Goal: Transaction & Acquisition: Purchase product/service

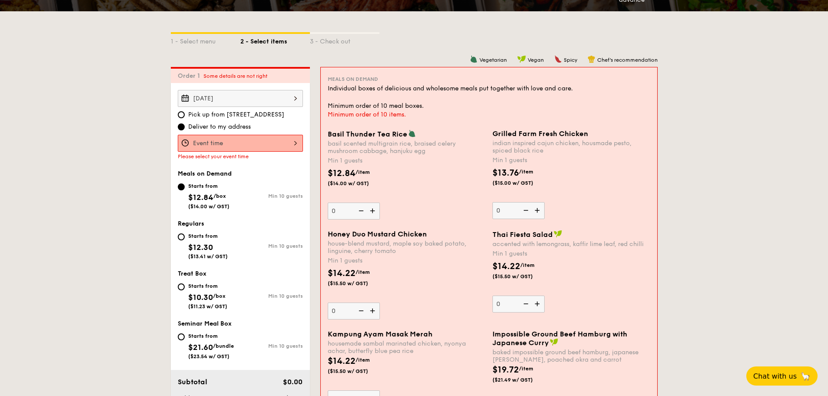
scroll to position [174, 0]
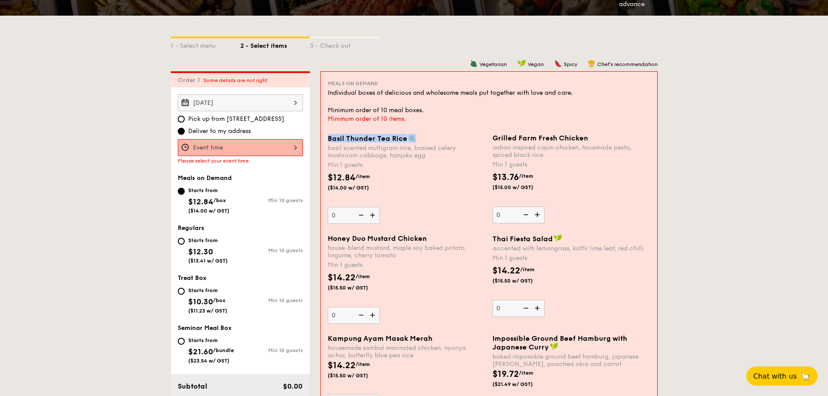
drag, startPoint x: 329, startPoint y: 136, endPoint x: 414, endPoint y: 137, distance: 85.6
click at [414, 137] on div "Basil Thunder Tea Rice" at bounding box center [407, 138] width 158 height 9
copy span "Basil Thunder Tea Rice"
click at [429, 129] on div "Meals on Demand Individual boxes of delicious and wholesome meals put together …" at bounding box center [489, 305] width 336 height 466
drag, startPoint x: 477, startPoint y: 63, endPoint x: 502, endPoint y: 63, distance: 25.2
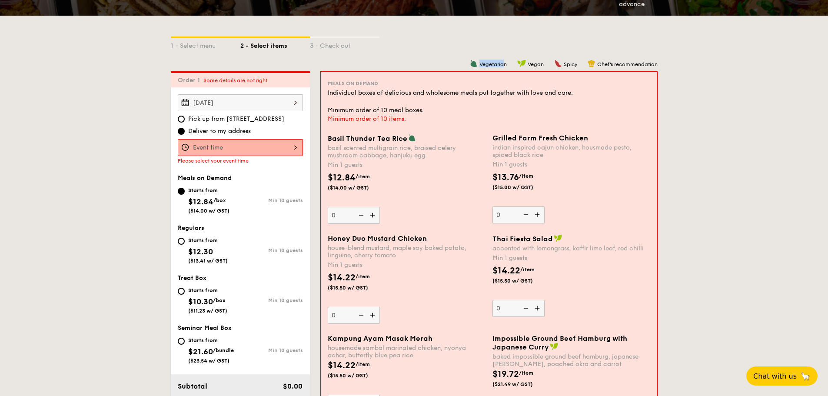
click at [502, 63] on span "Vegetarian" at bounding box center [492, 64] width 27 height 6
click at [503, 62] on span "Vegetarian" at bounding box center [492, 64] width 27 height 6
drag, startPoint x: 505, startPoint y: 65, endPoint x: 479, endPoint y: 66, distance: 26.1
click at [479, 66] on span "Vegetarian" at bounding box center [492, 64] width 27 height 6
copy span "Vegetarian"
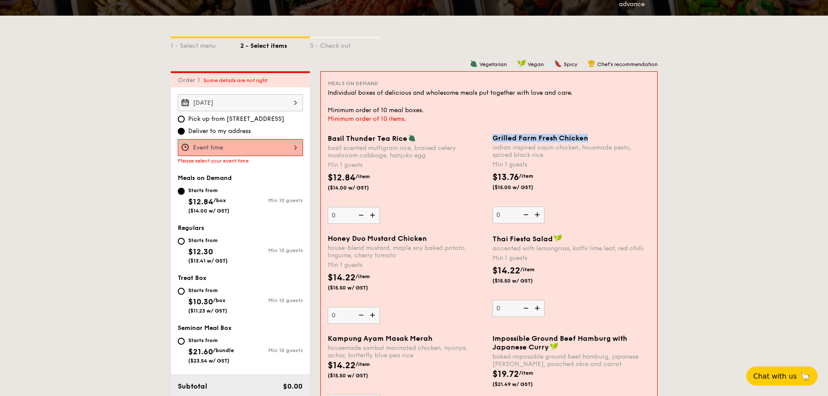
drag, startPoint x: 494, startPoint y: 136, endPoint x: 592, endPoint y: 138, distance: 97.8
click at [595, 136] on div "Grilled Farm Fresh Chicken" at bounding box center [571, 138] width 158 height 8
copy span "Grilled Farm Fresh Chicken"
drag, startPoint x: 327, startPoint y: 147, endPoint x: 430, endPoint y: 157, distance: 103.9
click at [430, 157] on div "Basil Thunder Tea Rice basil scented multigrain rice, braised celery mushroom c…" at bounding box center [406, 179] width 165 height 90
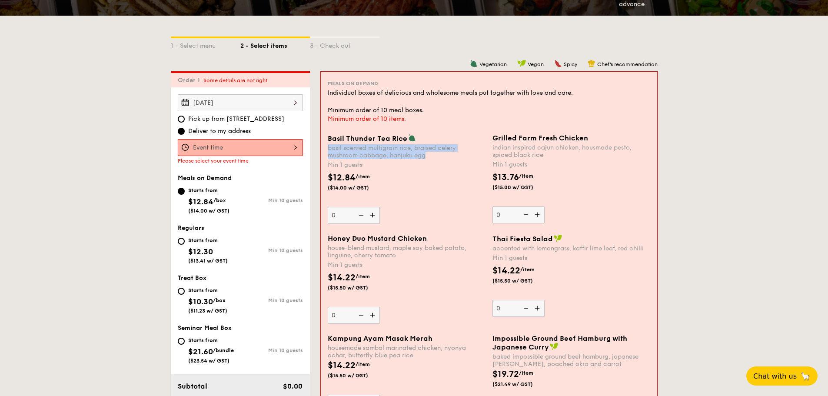
copy div "basil scented multigrain rice, braised celery mushroom cabbage, hanjuku egg"
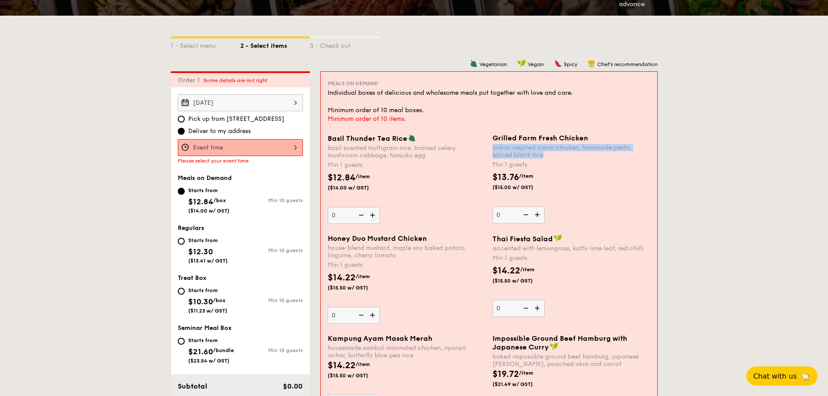
drag, startPoint x: 492, startPoint y: 146, endPoint x: 542, endPoint y: 155, distance: 51.2
click at [542, 155] on div "indian inspired cajun chicken, housmade pesto, spiced black rice" at bounding box center [571, 151] width 158 height 15
copy div "indian inspired cajun chicken, housmade pesto, spiced black rice"
drag, startPoint x: 327, startPoint y: 238, endPoint x: 429, endPoint y: 237, distance: 101.7
click at [429, 237] on div "Honey Duo Mustard Chicken house-blend mustard, maple soy baked potato, linguine…" at bounding box center [406, 279] width 165 height 90
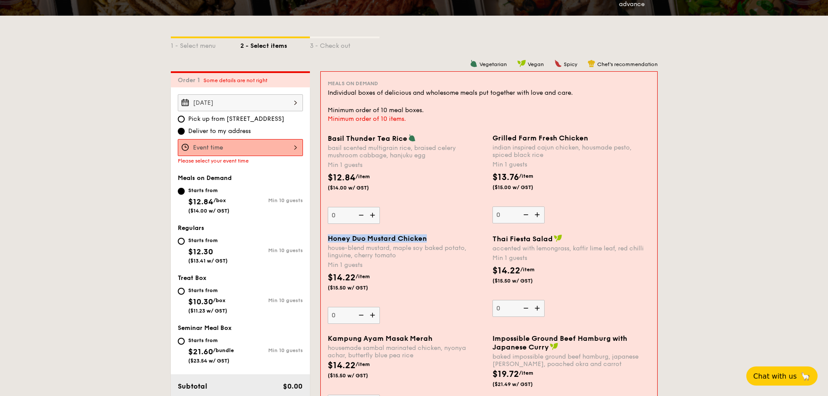
copy span "Honey Duo Mustard Chicken"
drag, startPoint x: 328, startPoint y: 246, endPoint x: 402, endPoint y: 256, distance: 75.4
click at [402, 256] on div "house-blend mustard, maple soy baked potato, linguine, cherry tomato" at bounding box center [407, 251] width 158 height 15
copy div "house-blend mustard, maple soy baked potato, linguine, cherry tomato"
drag, startPoint x: 492, startPoint y: 237, endPoint x: 553, endPoint y: 237, distance: 60.4
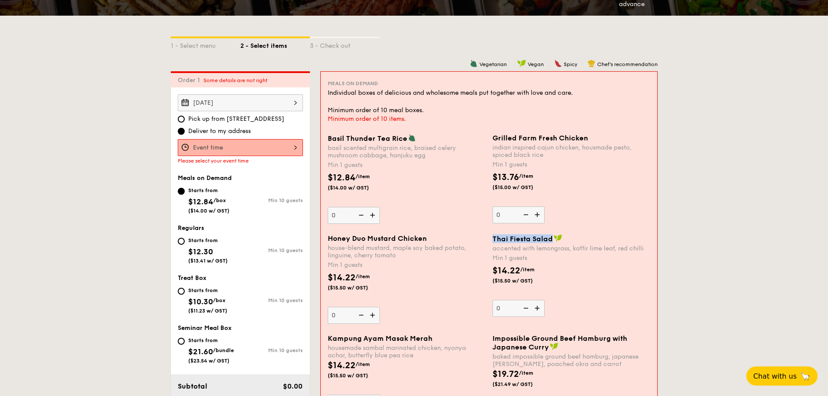
click at [553, 237] on div "Thai Fiesta Salad" at bounding box center [571, 238] width 158 height 9
copy span "Thai Fiesta Salad"
drag, startPoint x: 493, startPoint y: 248, endPoint x: 645, endPoint y: 247, distance: 151.7
click at [645, 247] on div "accented with lemongrass, kaffir lime leaf, red chilli" at bounding box center [571, 248] width 158 height 7
copy div "accented with lemongrass, kaffir lime leaf, red chilli"
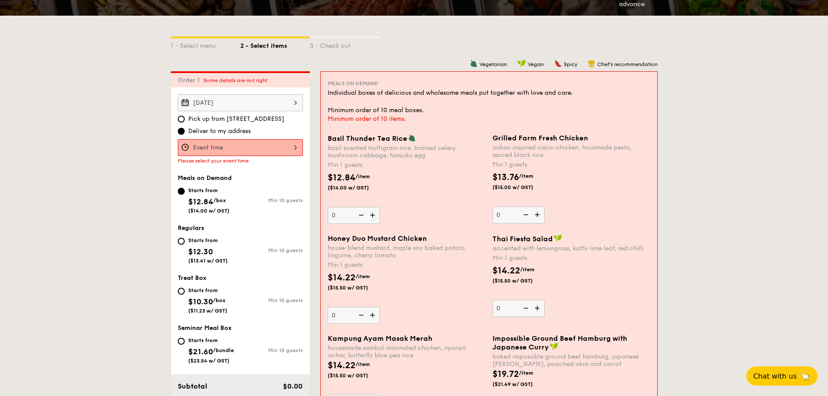
click at [636, 197] on div "$13.76 /item ($15.00 w/ GST)" at bounding box center [571, 186] width 165 height 30
click at [545, 206] on input "0" at bounding box center [518, 214] width 52 height 17
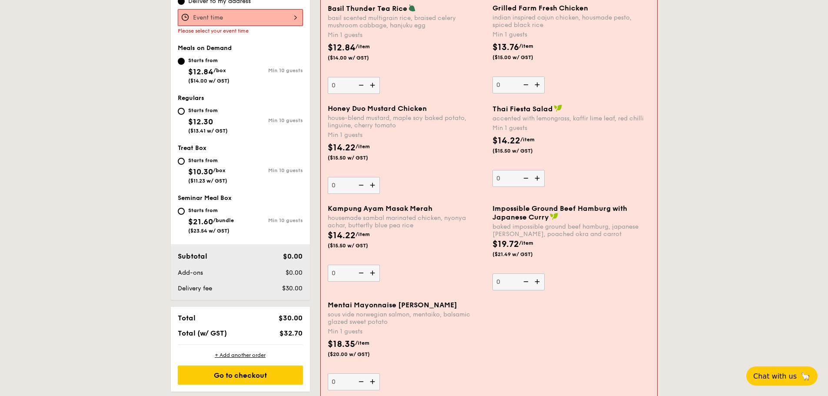
scroll to position [304, 0]
drag, startPoint x: 328, startPoint y: 206, endPoint x: 431, endPoint y: 207, distance: 102.6
click at [431, 207] on div "Kampung Ayam Masak Merah" at bounding box center [407, 208] width 158 height 8
copy span "Kampung Ayam Masak Merah"
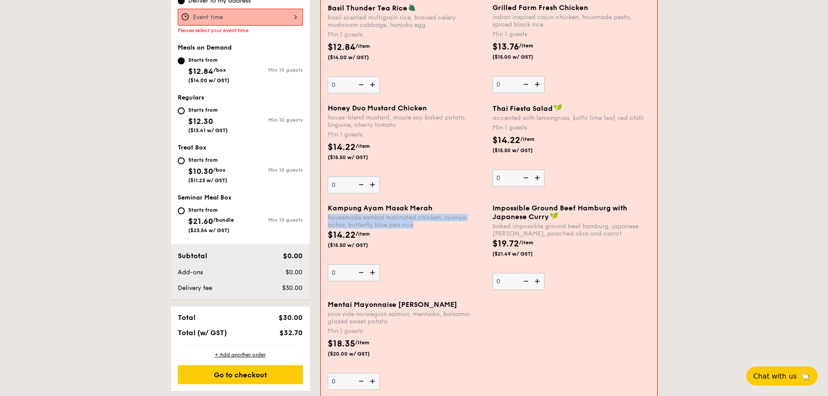
drag, startPoint x: 327, startPoint y: 217, endPoint x: 413, endPoint y: 224, distance: 86.8
click at [413, 224] on div "Kampung Ayam Masak Merah housemade sambal marinated chicken, nyonya achar, butt…" at bounding box center [406, 242] width 165 height 77
click at [498, 209] on span "Impossible Ground Beef Hamburg with Japanese Curry" at bounding box center [559, 212] width 135 height 17
click at [493, 205] on span "Impossible Ground Beef Hamburg with Japanese Curry" at bounding box center [559, 212] width 135 height 17
click at [493, 273] on input "0" at bounding box center [518, 281] width 52 height 17
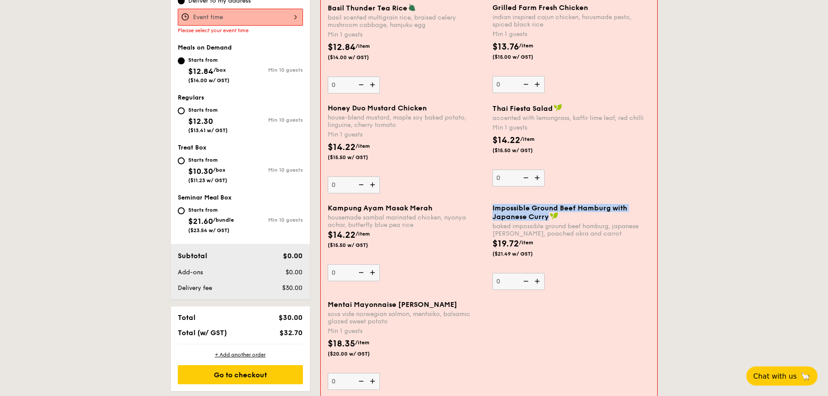
drag, startPoint x: 492, startPoint y: 207, endPoint x: 550, endPoint y: 218, distance: 59.2
click at [550, 218] on div "Impossible Ground Beef Hamburg with Japanese Curry" at bounding box center [571, 212] width 158 height 17
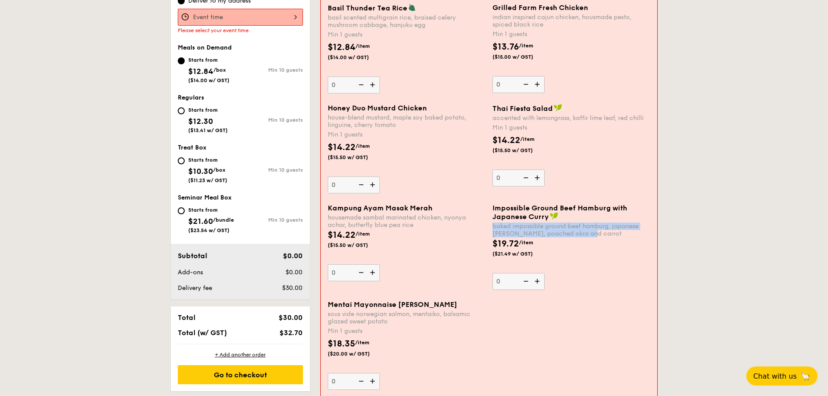
drag, startPoint x: 498, startPoint y: 224, endPoint x: 590, endPoint y: 232, distance: 92.4
click at [589, 233] on div "Impossible Ground Beef Hamburg with Japanese Curry baked impossible ground beef…" at bounding box center [571, 247] width 165 height 86
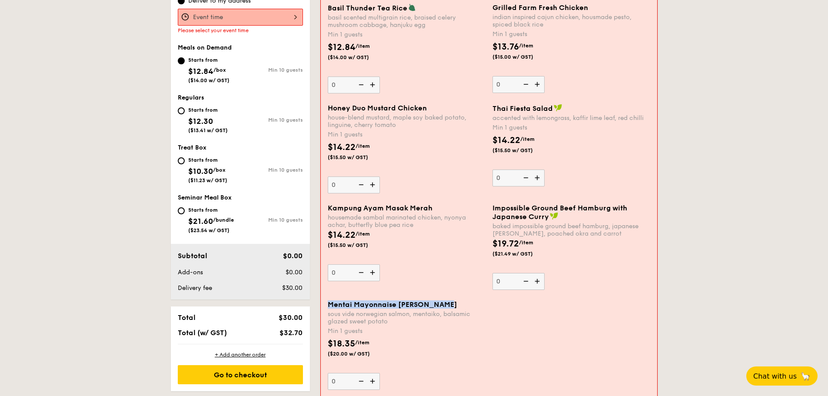
drag, startPoint x: 329, startPoint y: 302, endPoint x: 445, endPoint y: 303, distance: 116.9
click at [445, 303] on div "Mentai Mayonnaise [PERSON_NAME]" at bounding box center [407, 304] width 158 height 8
drag, startPoint x: 329, startPoint y: 312, endPoint x: 389, endPoint y: 323, distance: 61.0
click at [389, 323] on div "sous vide norwegian salmon, mentaiko, balsamic glazed sweet potato" at bounding box center [407, 317] width 158 height 15
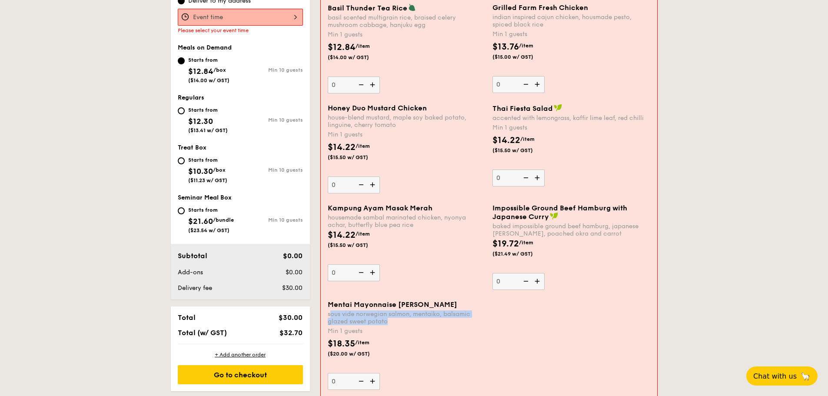
click at [380, 373] on input "0" at bounding box center [354, 381] width 52 height 17
drag, startPoint x: 390, startPoint y: 322, endPoint x: 330, endPoint y: 314, distance: 60.1
click at [330, 314] on div "sous vide norwegian salmon, mentaiko, balsamic glazed sweet potato" at bounding box center [407, 317] width 158 height 15
click at [330, 373] on input "0" at bounding box center [354, 381] width 52 height 17
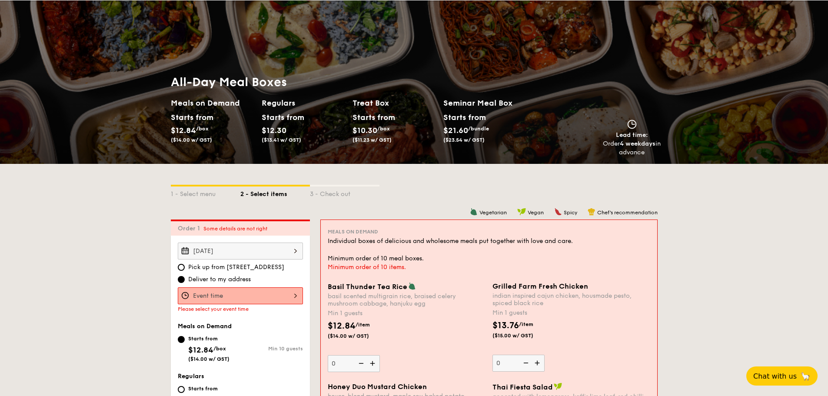
scroll to position [0, 0]
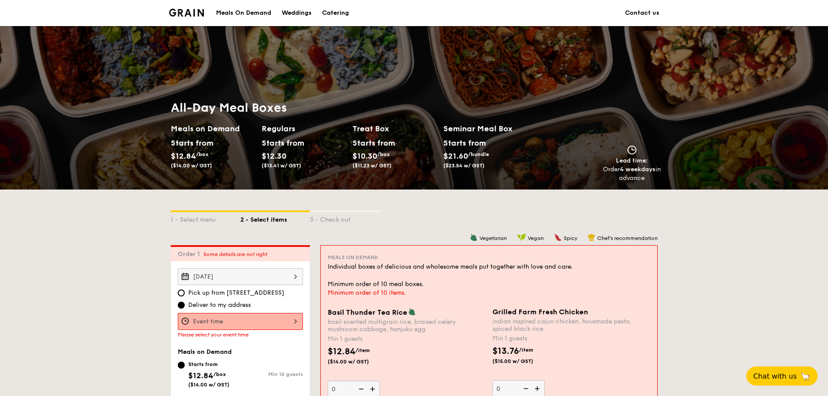
click at [252, 13] on div "Meals On Demand" at bounding box center [243, 13] width 55 height 26
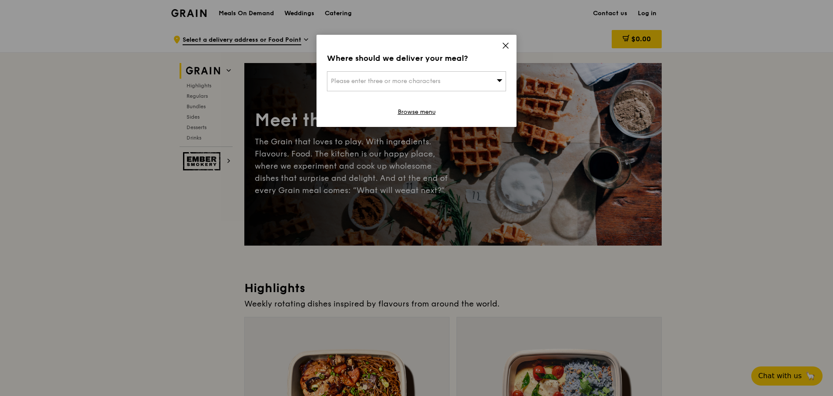
click at [505, 49] on icon at bounding box center [506, 46] width 8 height 8
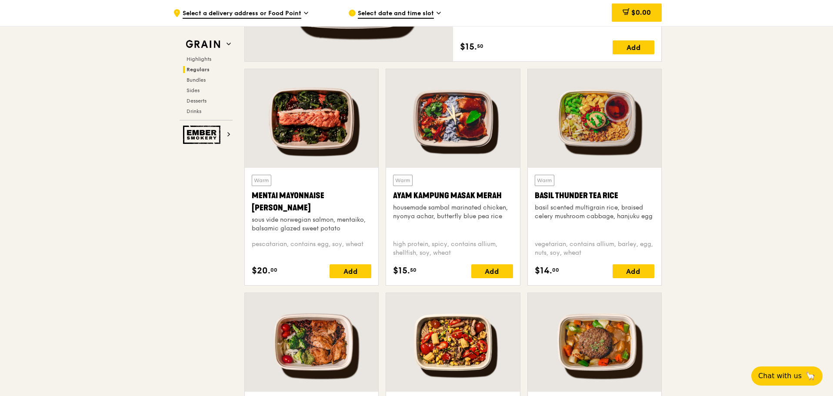
scroll to position [739, 0]
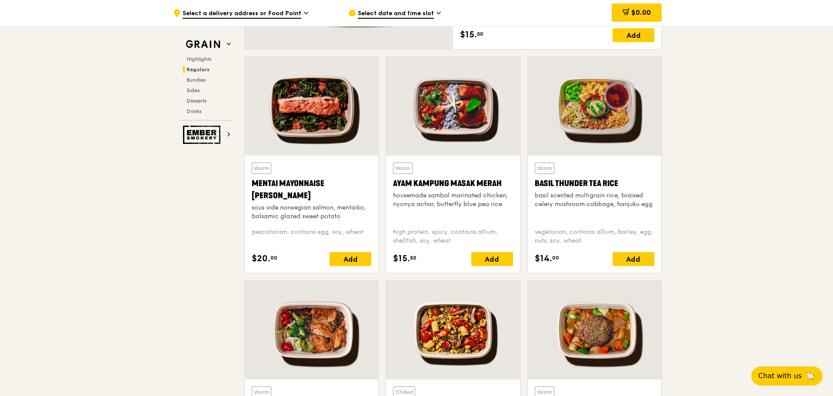
click at [576, 116] on div at bounding box center [594, 106] width 133 height 99
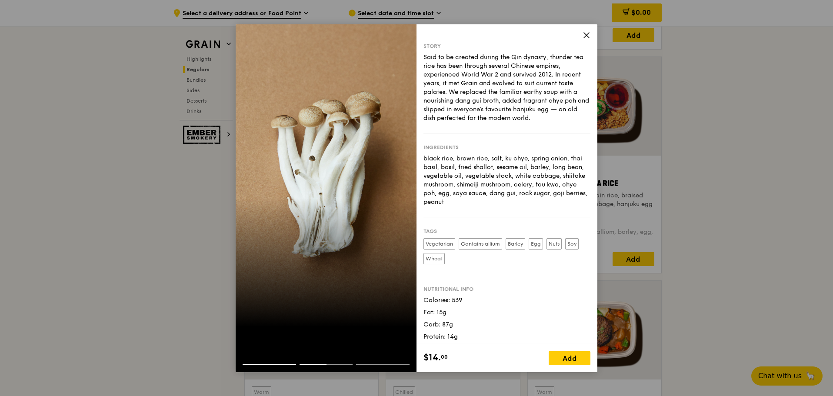
click at [374, 364] on div at bounding box center [382, 364] width 53 height 1
drag, startPoint x: 365, startPoint y: 312, endPoint x: 364, endPoint y: 277, distance: 34.8
click at [365, 311] on div at bounding box center [326, 198] width 181 height 348
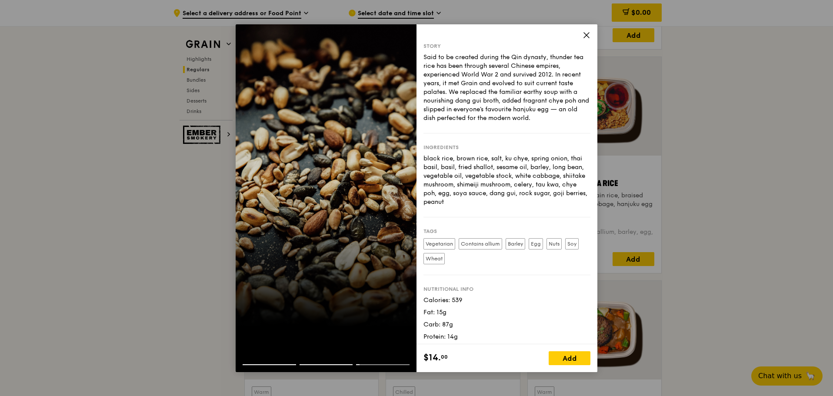
click at [267, 364] on div at bounding box center [326, 361] width 181 height 22
click at [267, 365] on div at bounding box center [326, 368] width 181 height 8
click at [259, 364] on div at bounding box center [269, 364] width 53 height 1
click at [252, 366] on div at bounding box center [326, 368] width 181 height 8
click at [249, 362] on div at bounding box center [326, 357] width 181 height 14
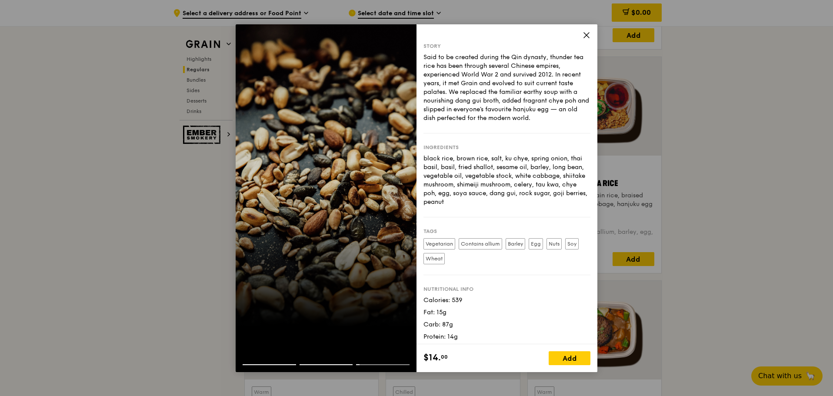
click at [286, 293] on div at bounding box center [326, 198] width 181 height 348
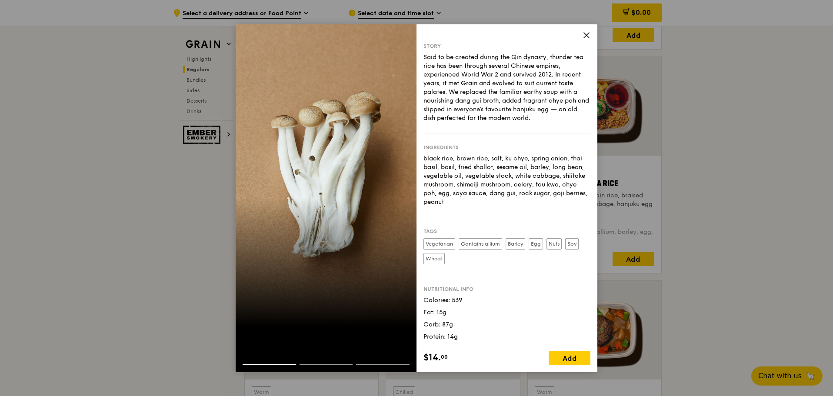
click at [297, 230] on div at bounding box center [326, 198] width 181 height 348
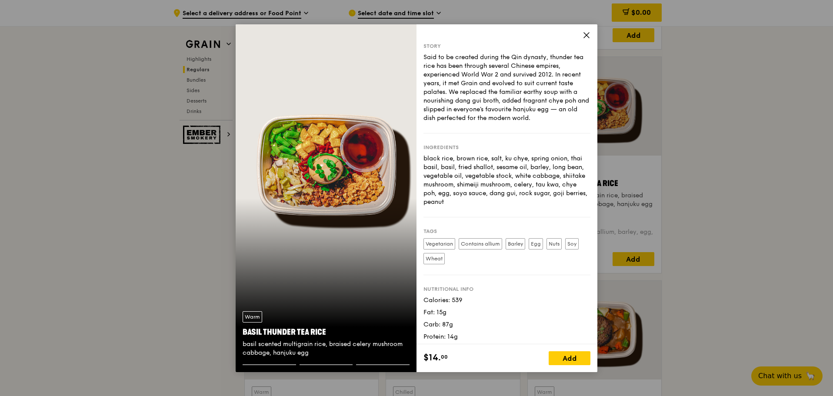
click at [311, 219] on div "Warm Basil Thunder Tea Rice basil scented multigrain rice, braised celery mushr…" at bounding box center [326, 198] width 181 height 348
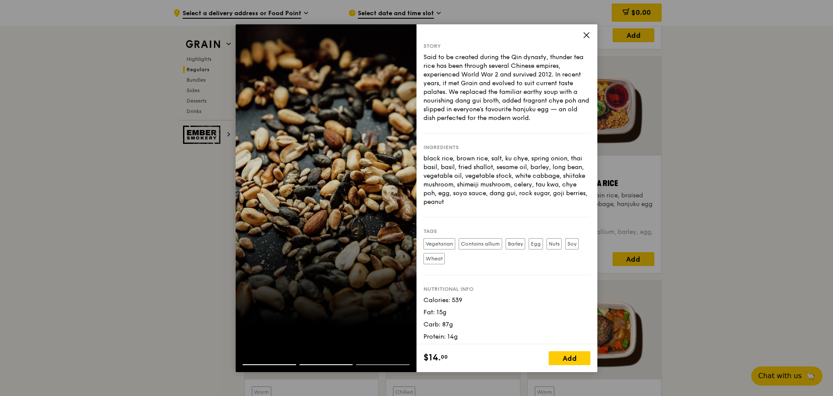
click at [311, 219] on div at bounding box center [326, 198] width 181 height 348
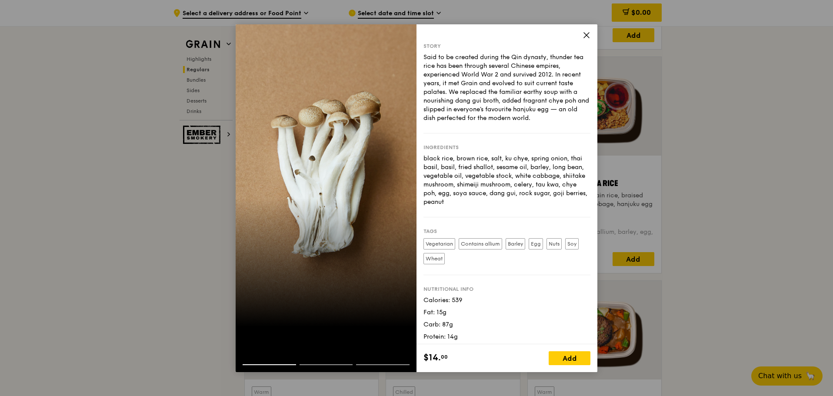
click at [311, 219] on div at bounding box center [326, 198] width 181 height 348
click at [267, 363] on div at bounding box center [326, 357] width 181 height 14
click at [299, 317] on div at bounding box center [326, 198] width 181 height 348
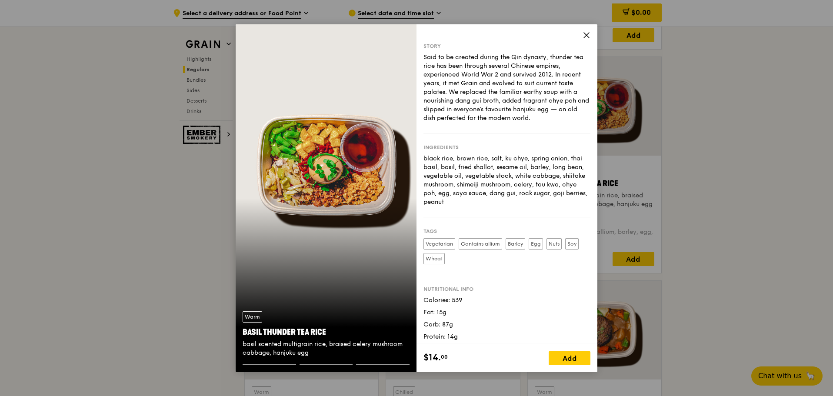
click at [311, 301] on div "Warm Basil Thunder Tea Rice basil scented multigrain rice, braised celery mushr…" at bounding box center [326, 198] width 181 height 348
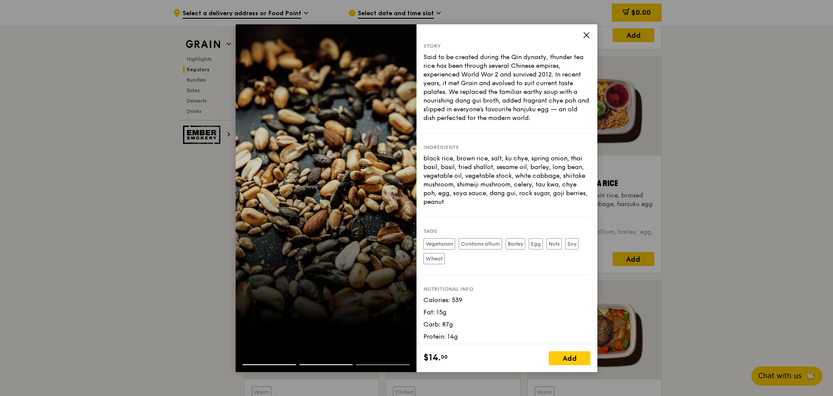
click at [315, 301] on div at bounding box center [326, 198] width 181 height 348
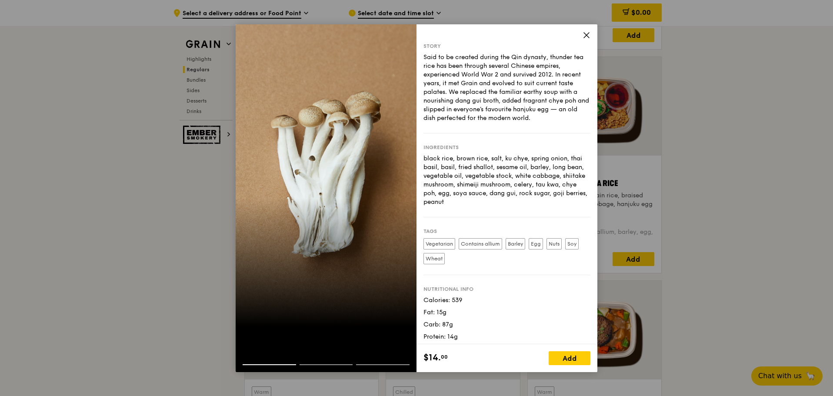
click at [313, 300] on div at bounding box center [326, 198] width 181 height 348
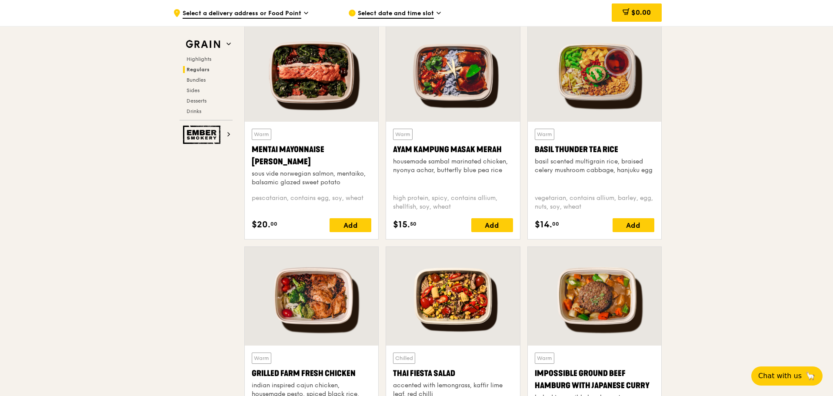
scroll to position [869, 0]
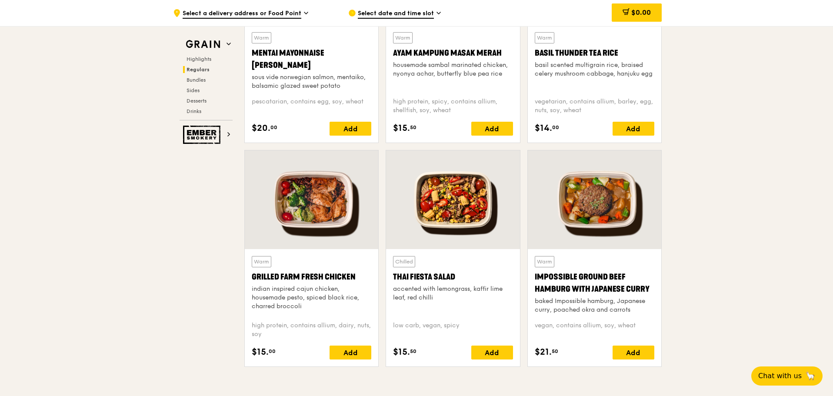
click at [346, 192] on div at bounding box center [311, 199] width 133 height 99
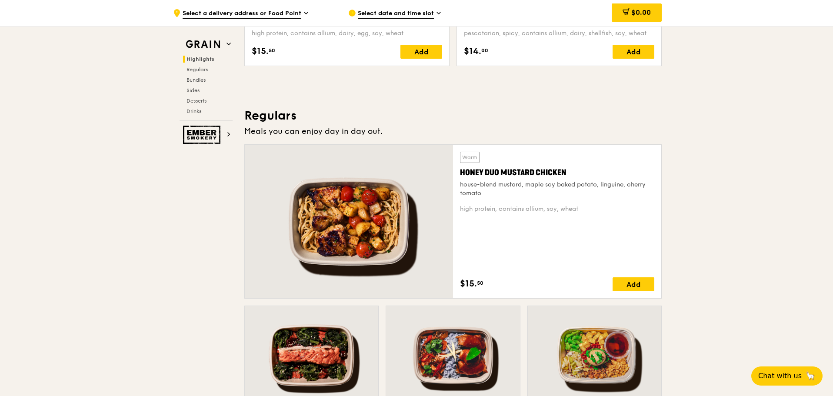
scroll to position [469, 0]
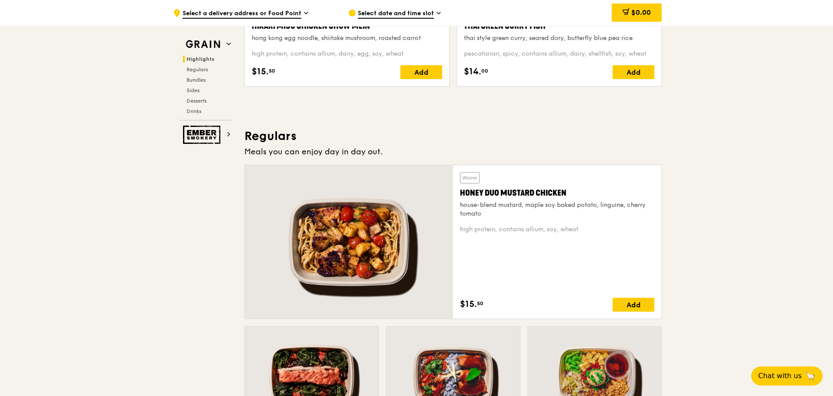
click at [365, 223] on div at bounding box center [349, 241] width 208 height 153
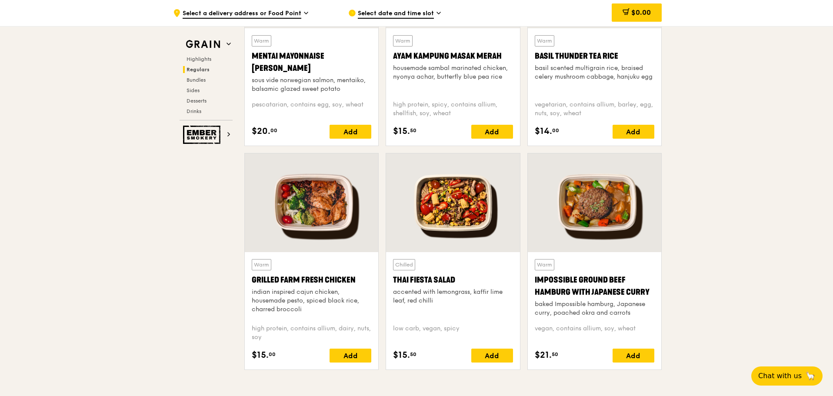
scroll to position [869, 0]
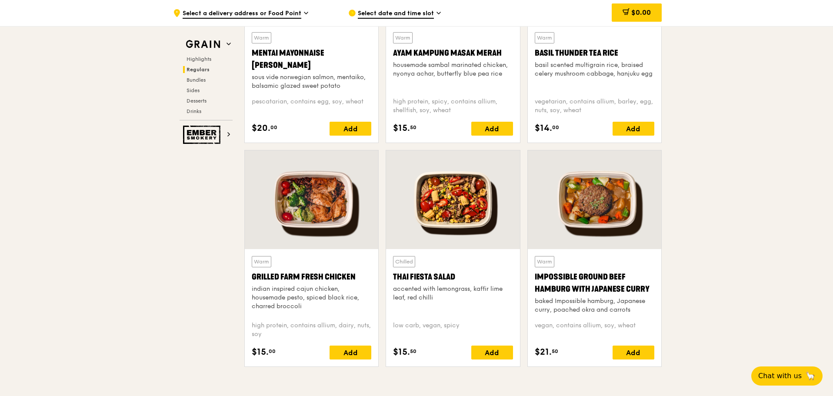
click at [472, 191] on div at bounding box center [452, 199] width 133 height 99
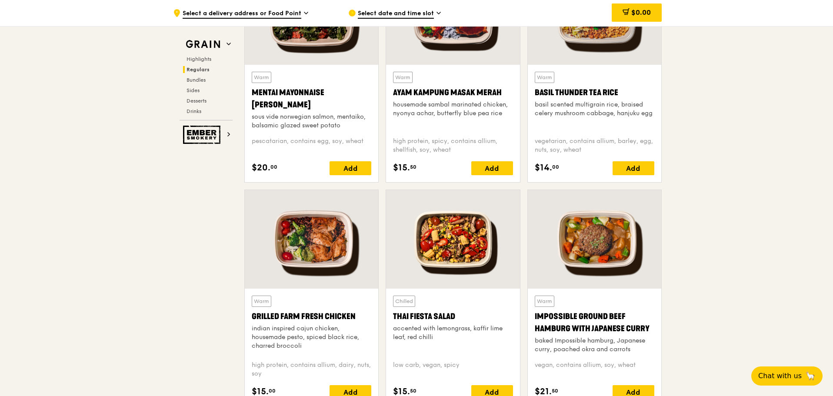
scroll to position [739, 0]
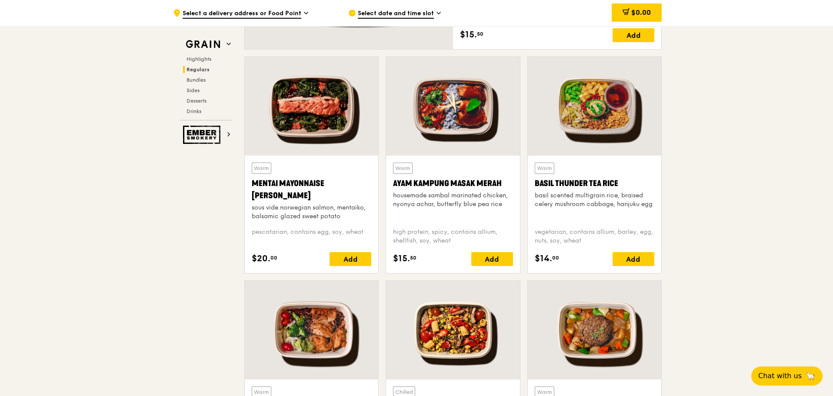
click at [458, 107] on div at bounding box center [452, 106] width 133 height 99
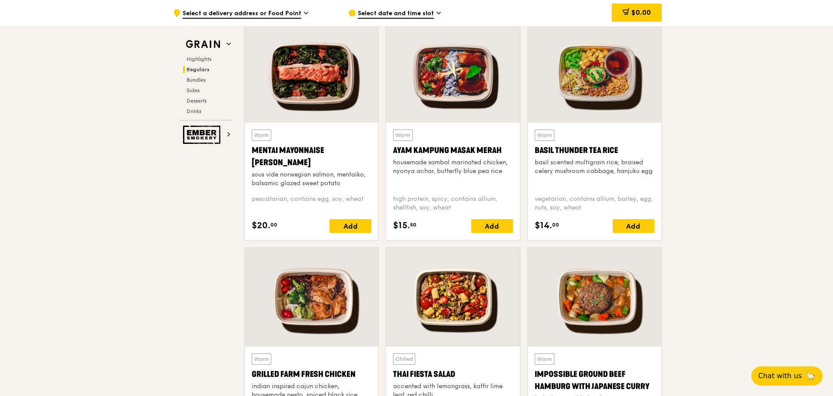
scroll to position [826, 0]
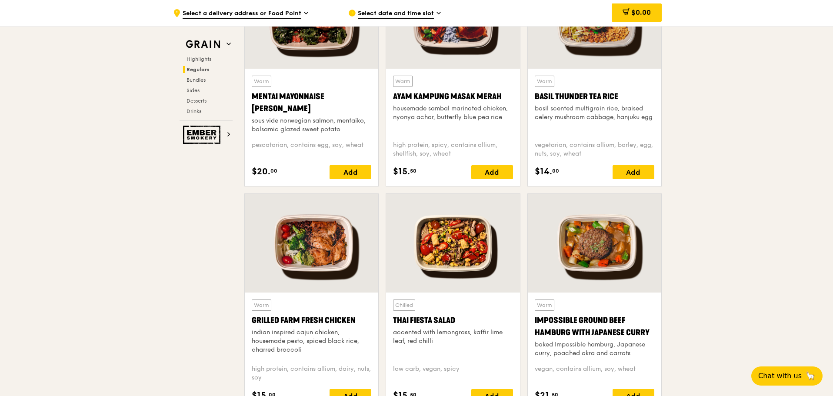
click at [611, 241] on div at bounding box center [594, 243] width 133 height 99
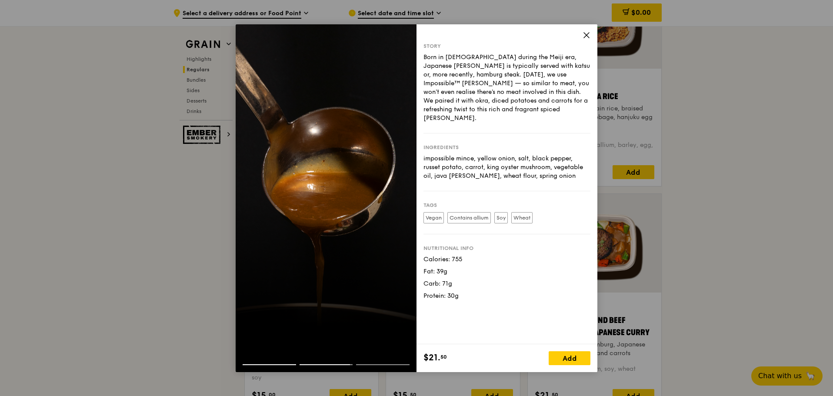
click at [316, 328] on div at bounding box center [326, 198] width 181 height 348
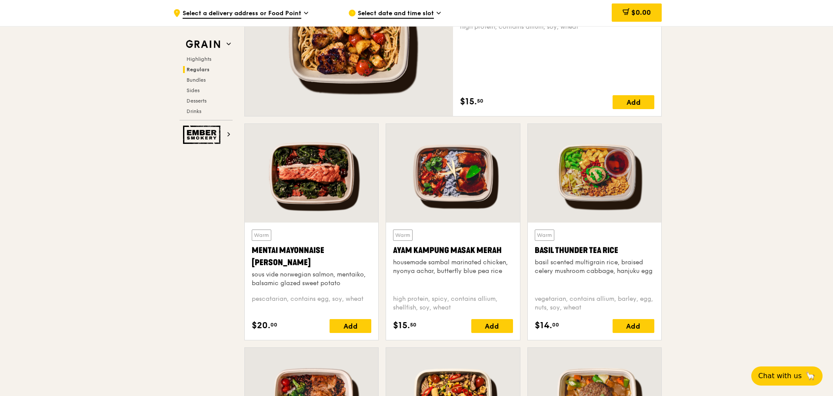
scroll to position [652, 0]
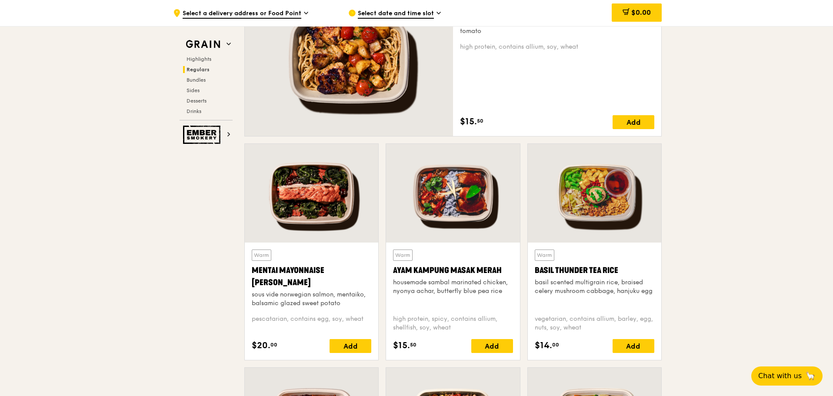
click at [331, 193] on div at bounding box center [311, 193] width 133 height 99
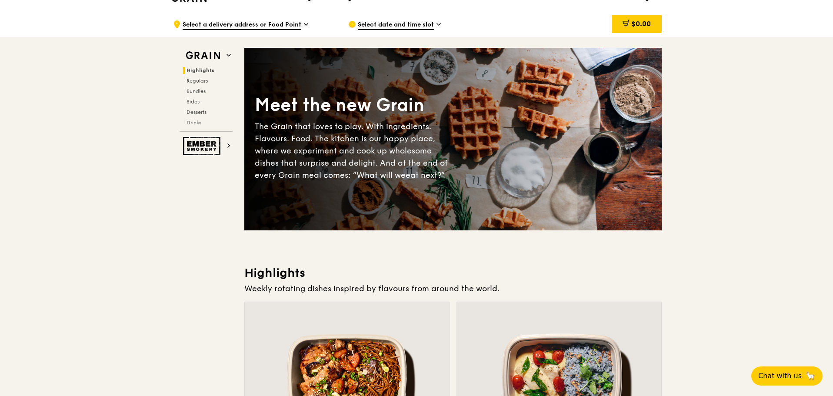
scroll to position [0, 0]
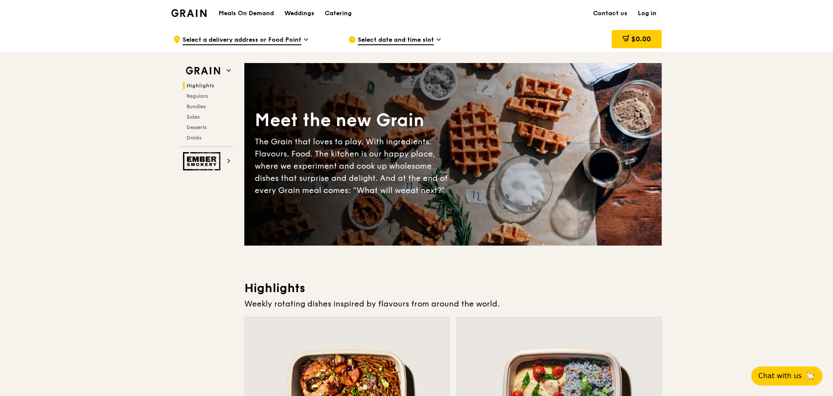
click at [278, 37] on span "Select a delivery address or Food Point" at bounding box center [242, 41] width 119 height 10
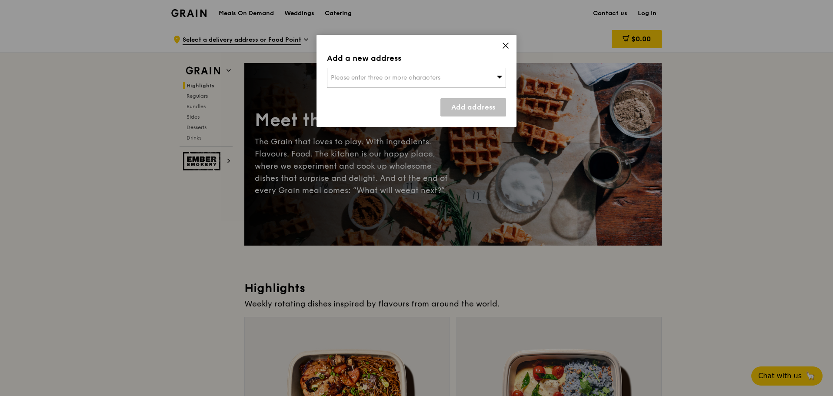
click at [397, 78] on span "Please enter three or more characters" at bounding box center [386, 77] width 110 height 7
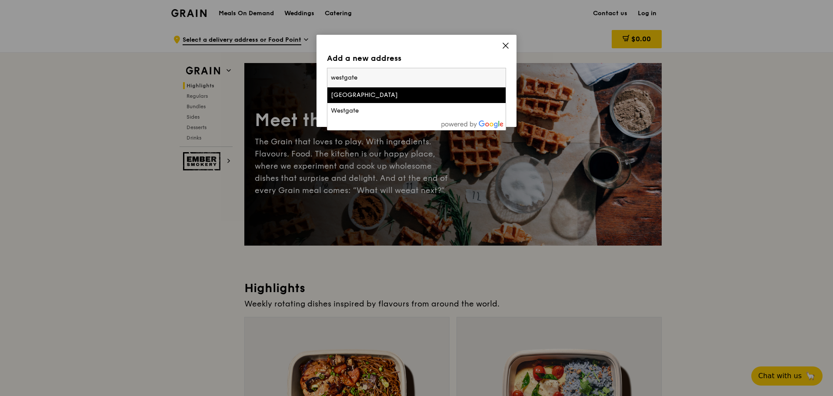
type input "westgate"
click at [386, 95] on div "Westgate Tower" at bounding box center [395, 95] width 129 height 9
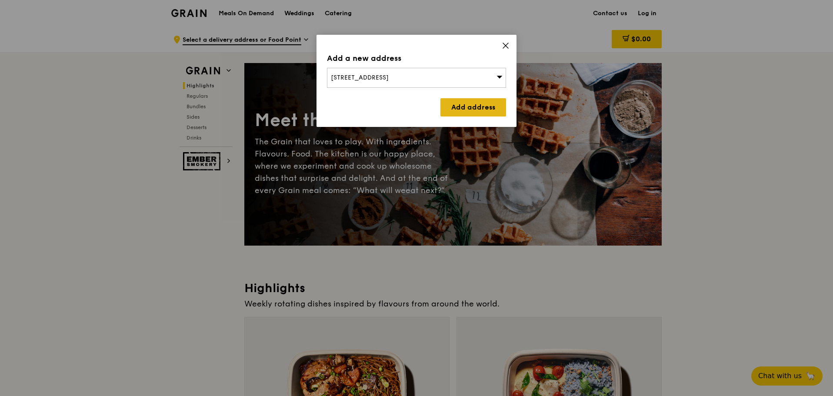
click at [474, 106] on link "Add address" at bounding box center [473, 107] width 66 height 18
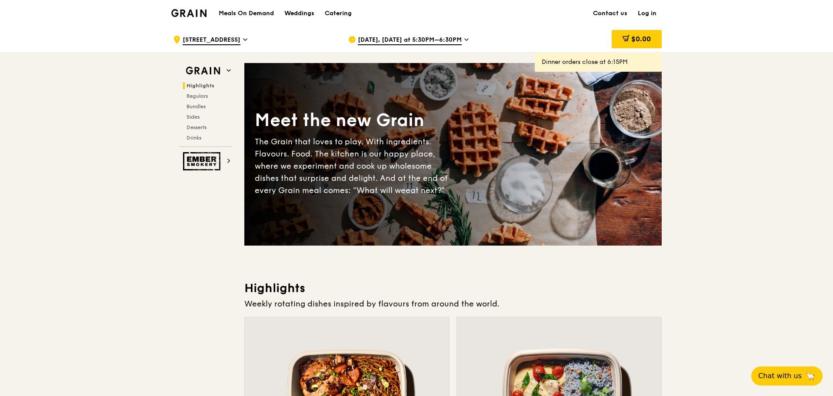
click at [429, 35] on div "Aug 19, Today at 5:30PM–6:30PM" at bounding box center [428, 40] width 161 height 26
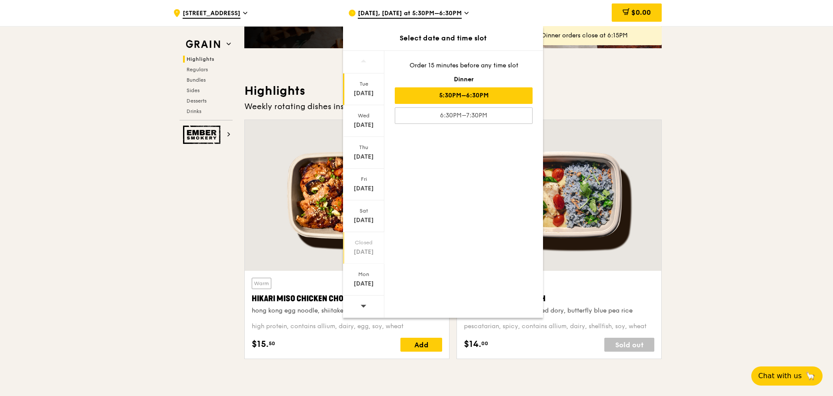
scroll to position [217, 0]
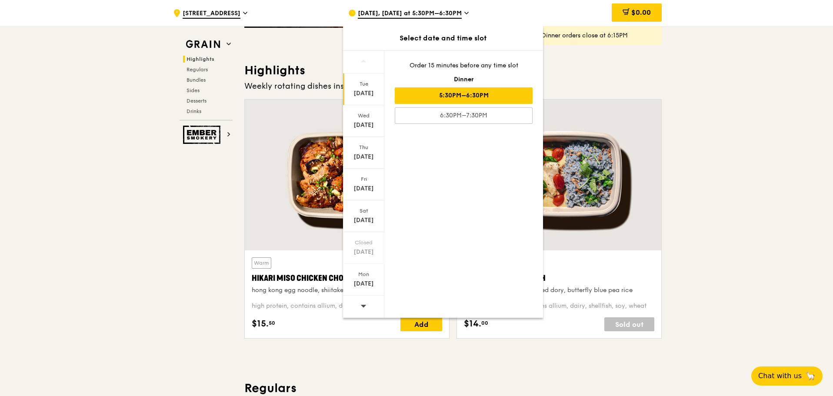
click at [367, 306] on div at bounding box center [363, 307] width 41 height 22
click at [367, 278] on div "Mon Sep 1" at bounding box center [363, 280] width 41 height 32
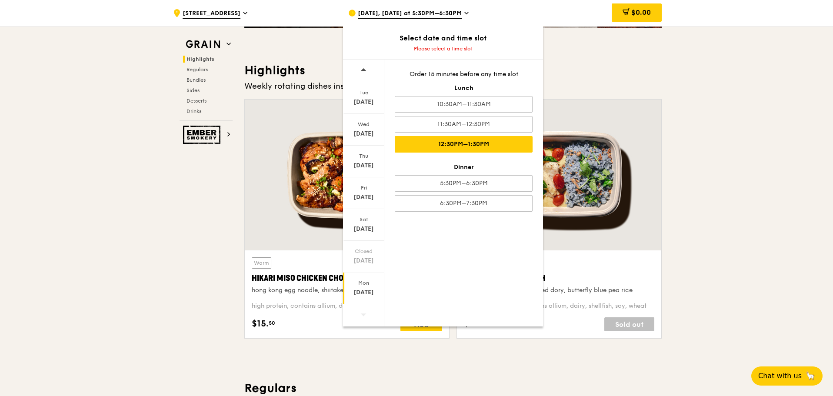
click at [490, 144] on div "12:30PM–1:30PM" at bounding box center [464, 144] width 138 height 17
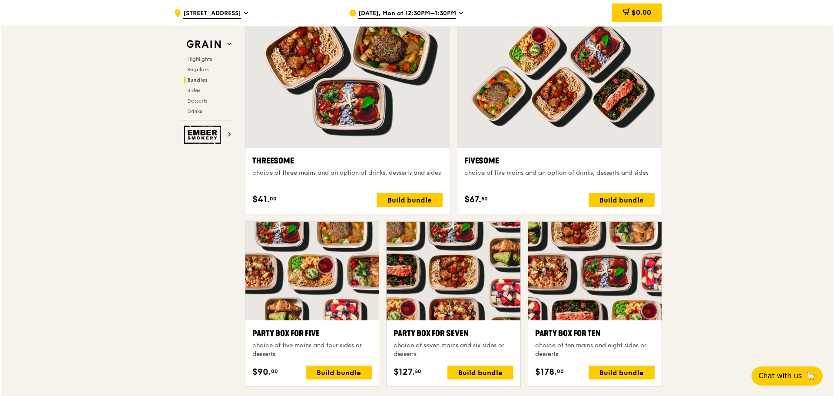
scroll to position [1521, 0]
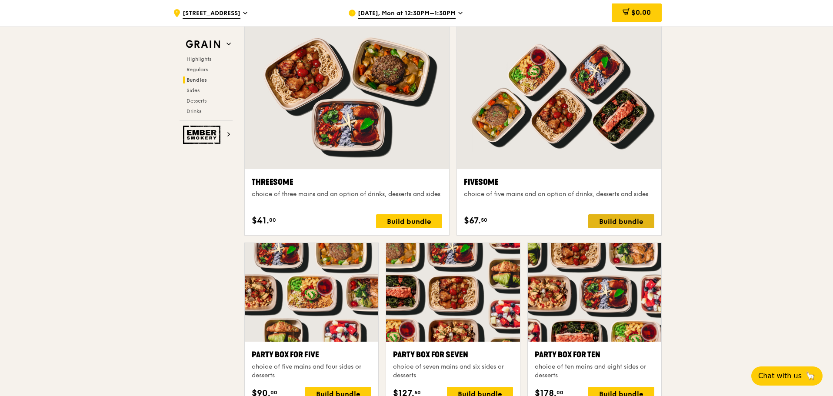
click at [632, 219] on div "Build bundle" at bounding box center [621, 221] width 66 height 14
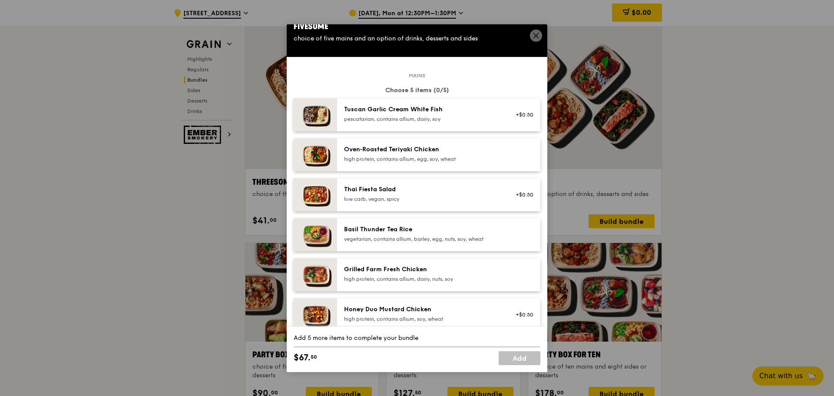
scroll to position [0, 0]
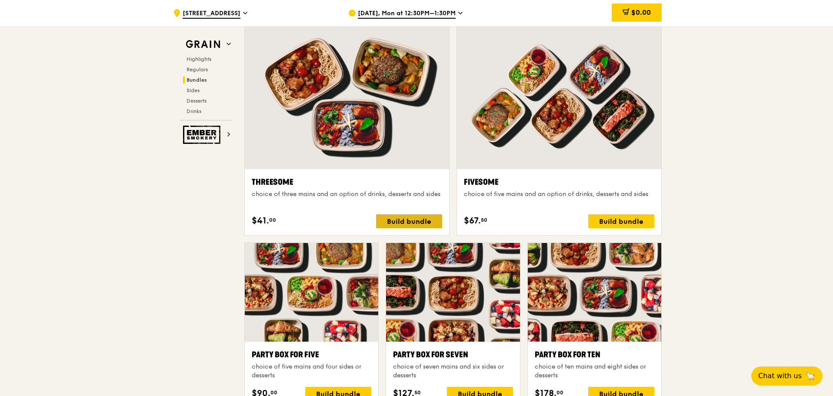
click at [399, 220] on div "Build bundle" at bounding box center [409, 221] width 66 height 14
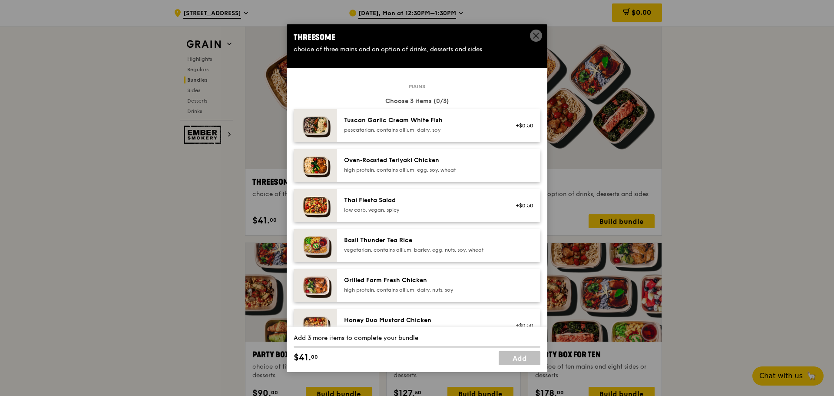
click at [410, 203] on div "Thai Fiesta Salad" at bounding box center [422, 200] width 156 height 9
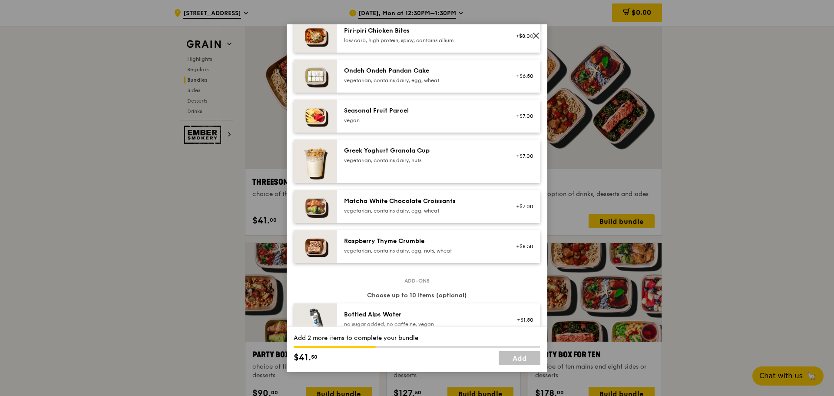
scroll to position [597, 0]
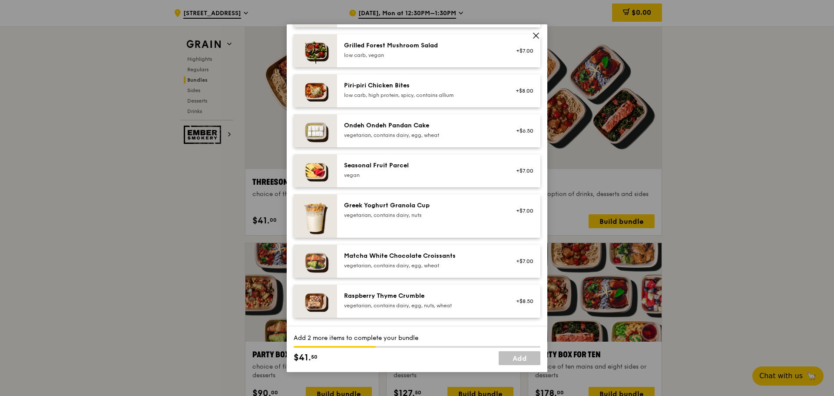
click at [414, 166] on div "Seasonal Fruit Parcel" at bounding box center [422, 165] width 156 height 9
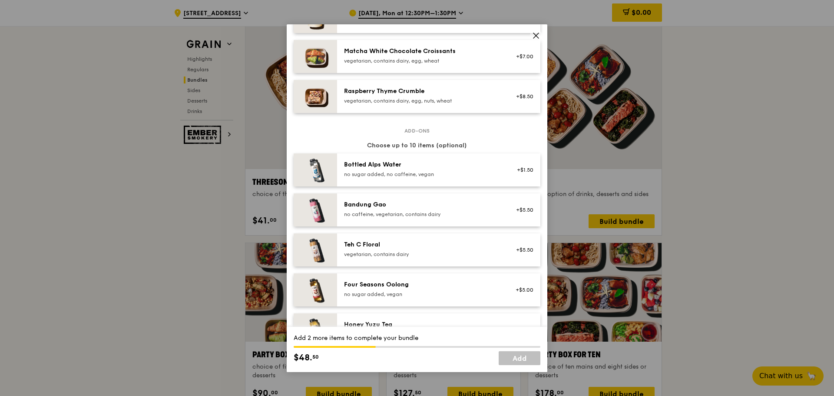
scroll to position [814, 0]
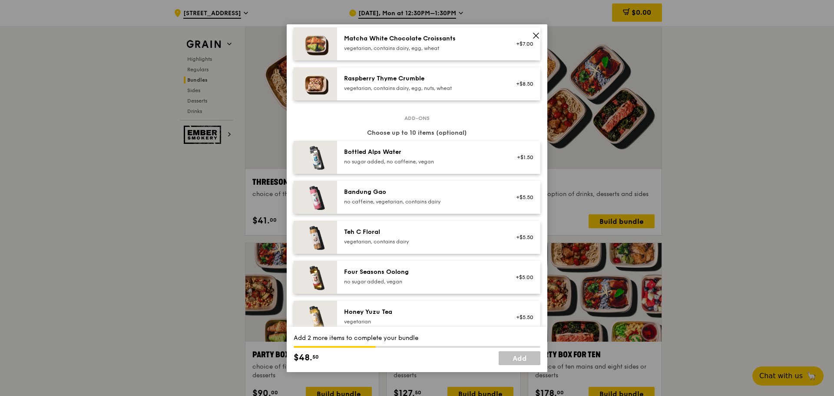
click at [401, 160] on div "no sugar added, no caffeine, vegan" at bounding box center [422, 161] width 156 height 7
click at [414, 160] on div "no sugar added, no caffeine, vegan" at bounding box center [422, 161] width 156 height 7
click at [412, 159] on div "no sugar added, no caffeine, vegan" at bounding box center [422, 161] width 156 height 7
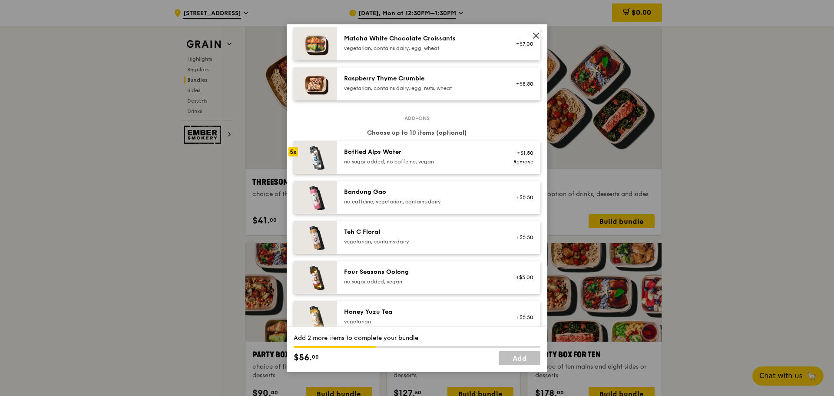
click at [412, 160] on div "no sugar added, no caffeine, vegan" at bounding box center [422, 161] width 156 height 7
click at [292, 150] on div "6x" at bounding box center [294, 152] width 10 height 10
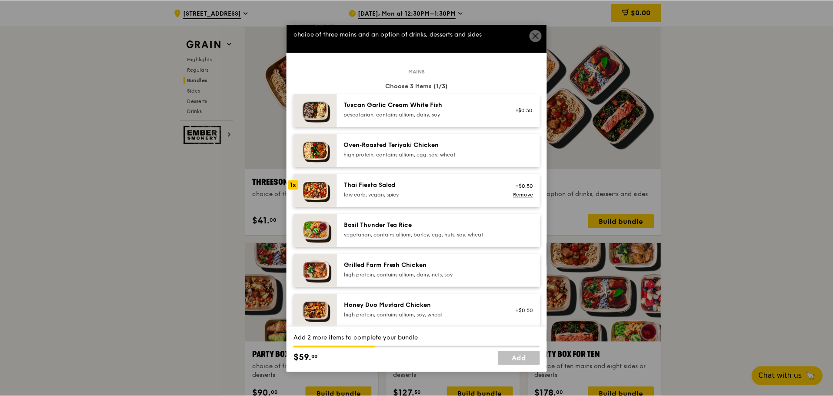
scroll to position [0, 0]
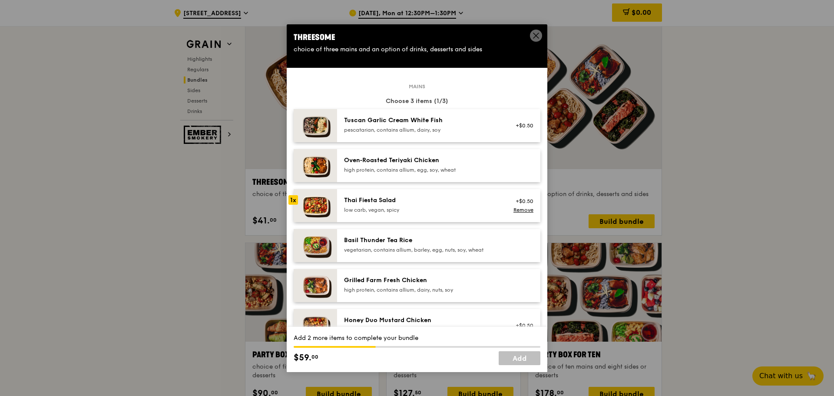
click at [535, 34] on icon at bounding box center [536, 35] width 5 height 5
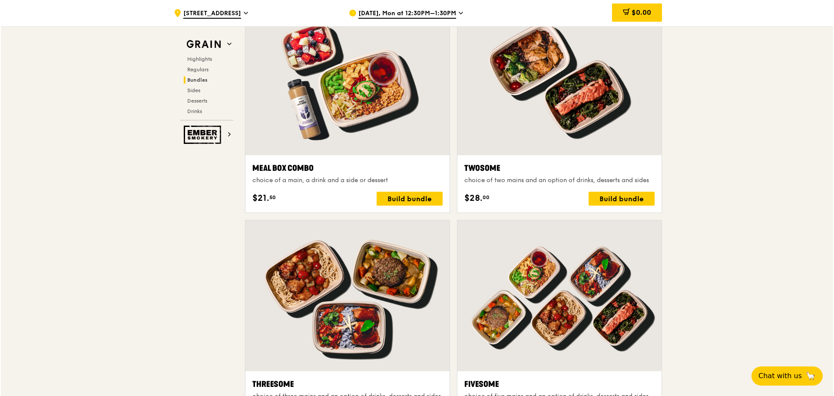
scroll to position [1304, 0]
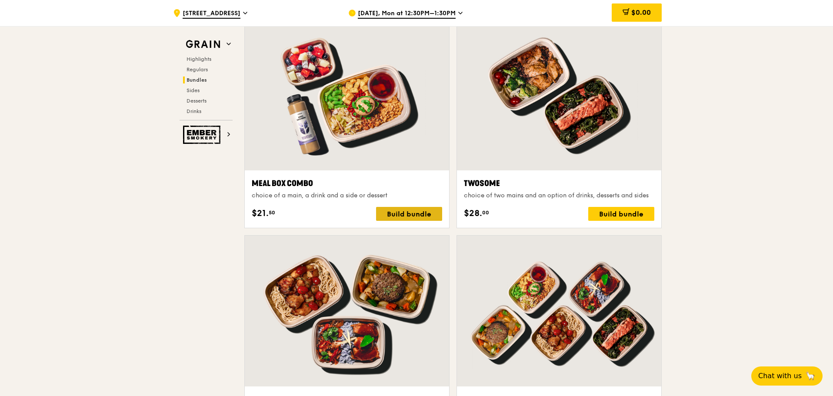
click at [408, 215] on div "Build bundle" at bounding box center [409, 214] width 66 height 14
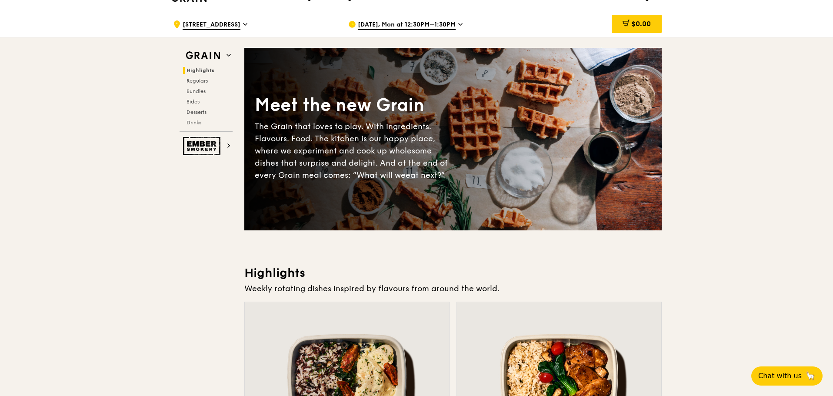
scroll to position [0, 0]
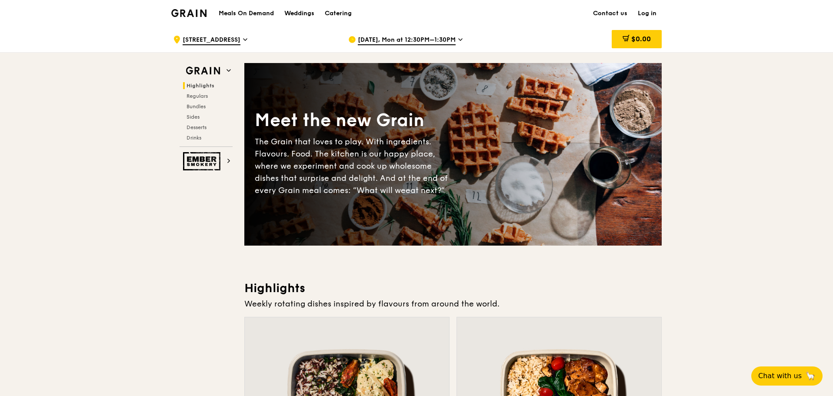
click at [247, 13] on h1 "Meals On Demand" at bounding box center [246, 13] width 55 height 9
click at [249, 13] on h1 "Meals On Demand" at bounding box center [246, 13] width 55 height 9
click at [458, 38] on icon at bounding box center [460, 40] width 4 height 8
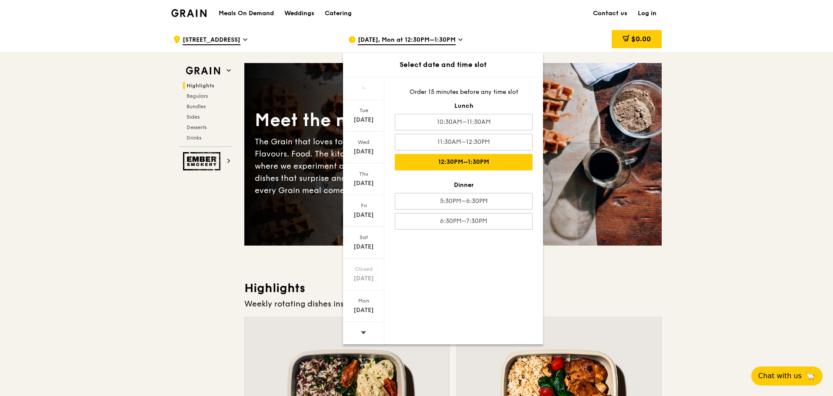
click at [364, 329] on icon at bounding box center [363, 332] width 6 height 7
click at [364, 331] on icon at bounding box center [363, 332] width 6 height 7
click at [364, 332] on icon at bounding box center [364, 332] width 6 height 3
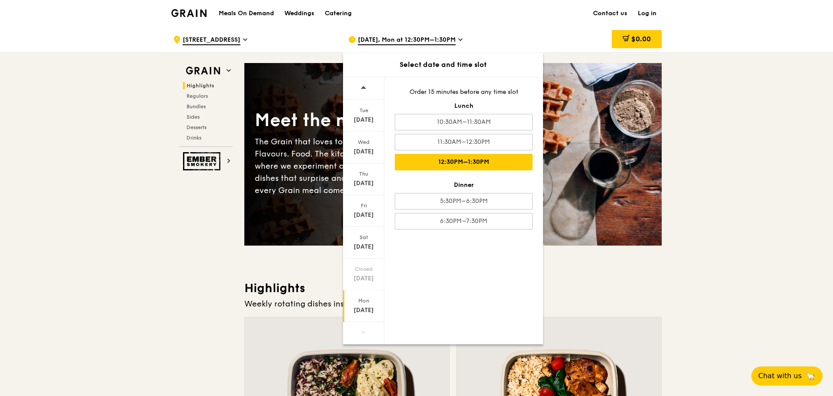
drag, startPoint x: 818, startPoint y: 122, endPoint x: 798, endPoint y: 117, distance: 21.4
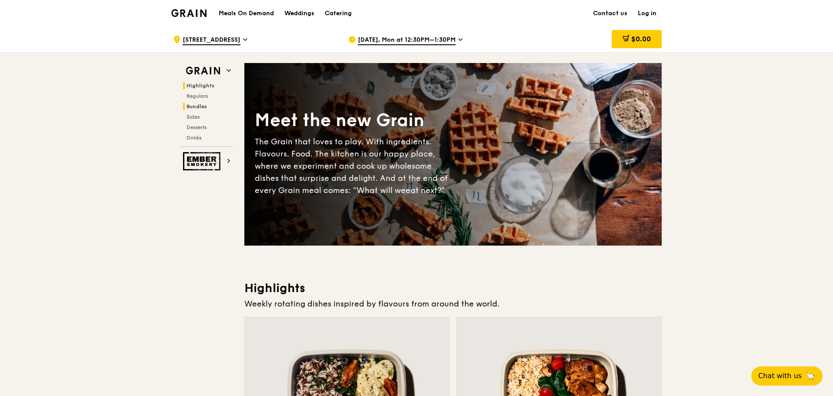
click at [198, 105] on span "Bundles" at bounding box center [196, 106] width 20 height 6
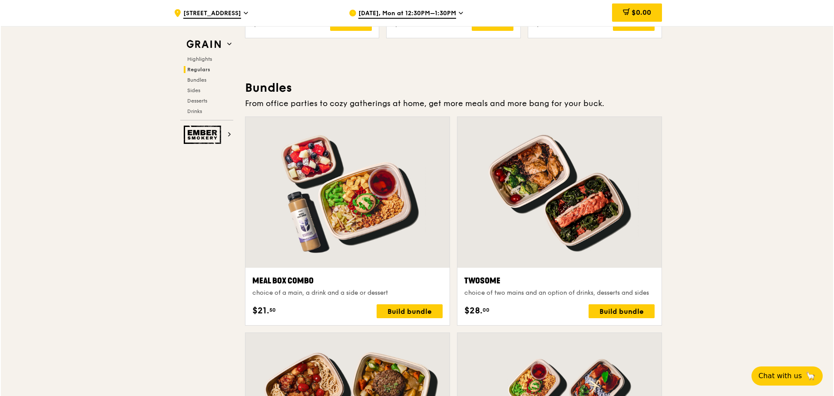
scroll to position [1252, 0]
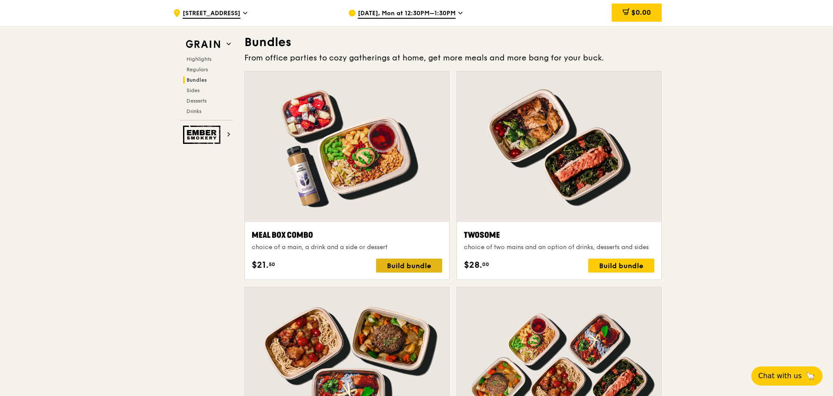
click at [397, 270] on div "Build bundle" at bounding box center [409, 266] width 66 height 14
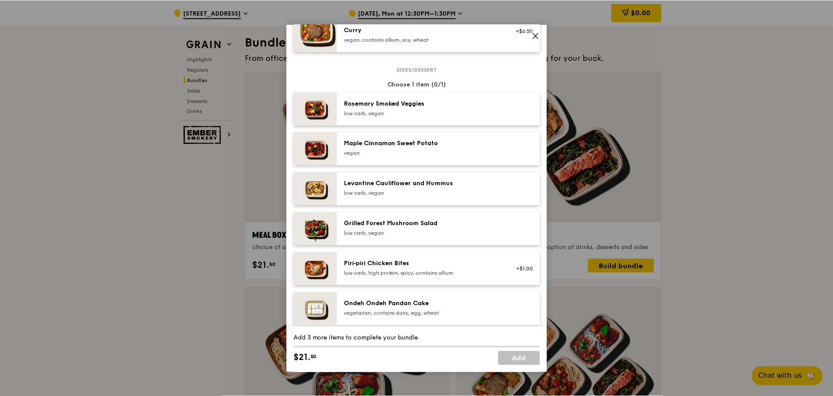
scroll to position [435, 0]
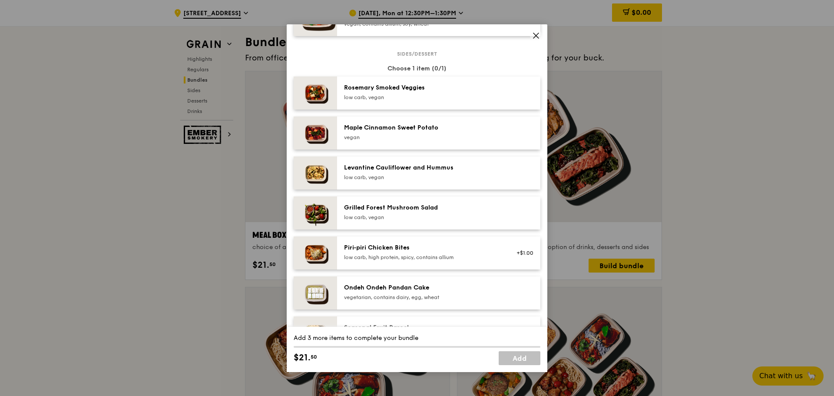
click at [539, 34] on icon at bounding box center [536, 36] width 8 height 8
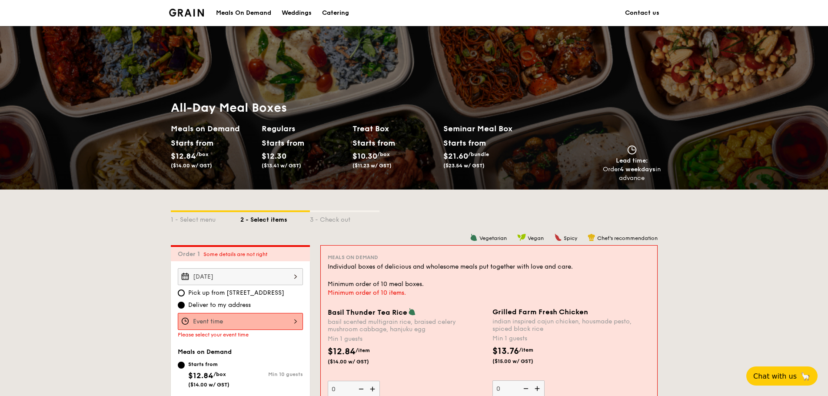
scroll to position [130, 0]
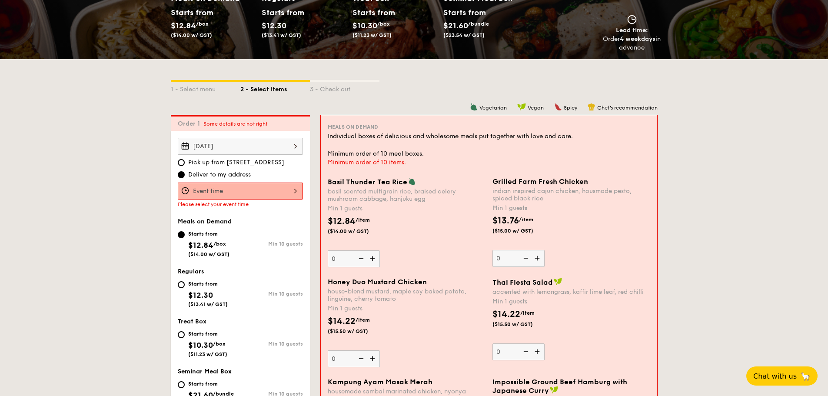
click at [269, 191] on div at bounding box center [240, 191] width 125 height 17
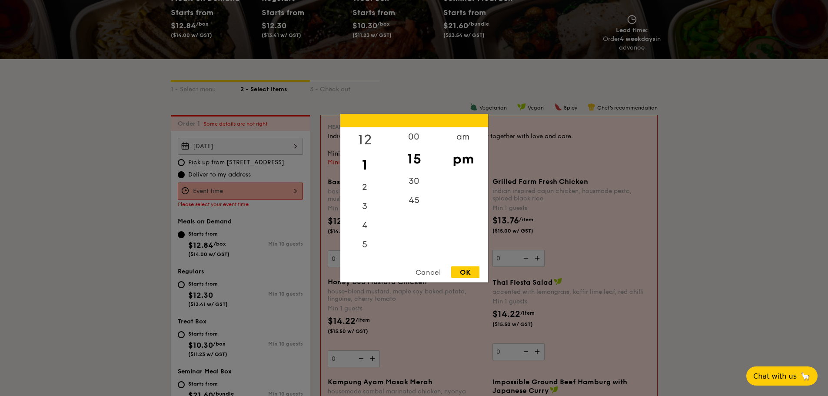
click at [362, 138] on div "12" at bounding box center [364, 139] width 49 height 25
click at [421, 136] on div "00" at bounding box center [413, 139] width 49 height 25
click at [467, 272] on div "OK" at bounding box center [465, 272] width 28 height 12
type input "12:00PM"
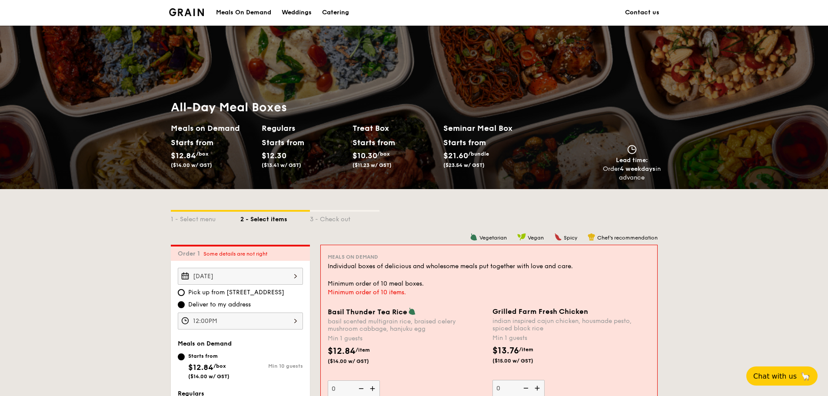
scroll to position [0, 0]
click at [259, 8] on div "Meals On Demand" at bounding box center [243, 13] width 55 height 26
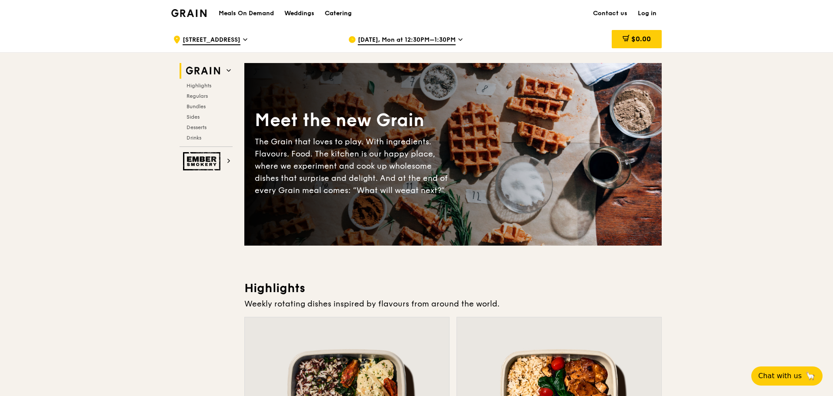
click at [342, 10] on div "Catering" at bounding box center [338, 13] width 27 height 26
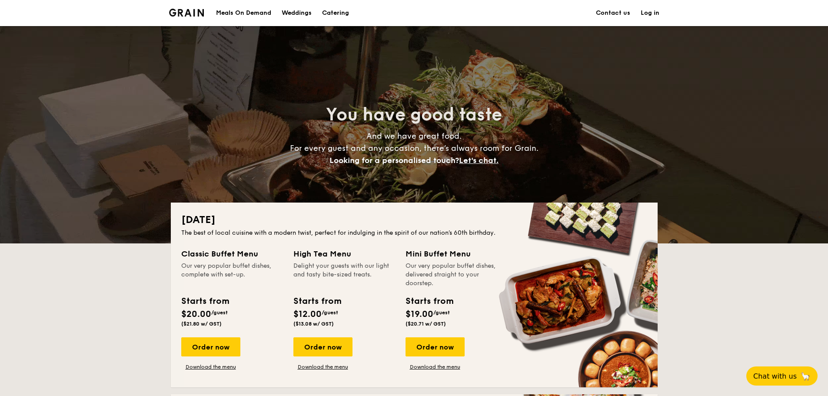
click at [239, 14] on div "Meals On Demand" at bounding box center [243, 13] width 55 height 26
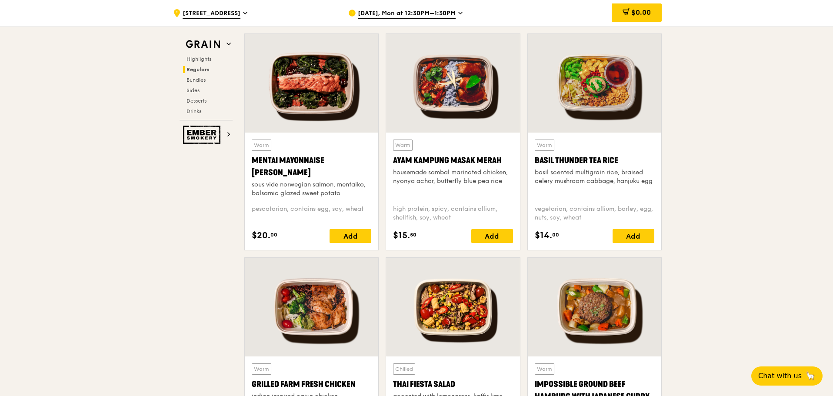
scroll to position [782, 0]
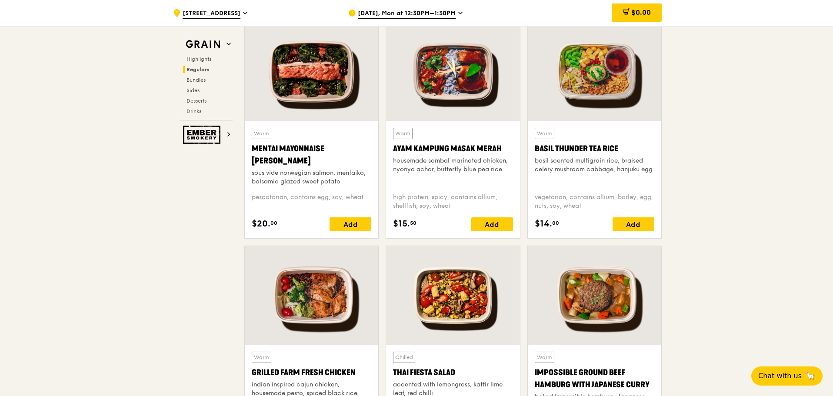
click at [312, 83] on div at bounding box center [311, 71] width 133 height 99
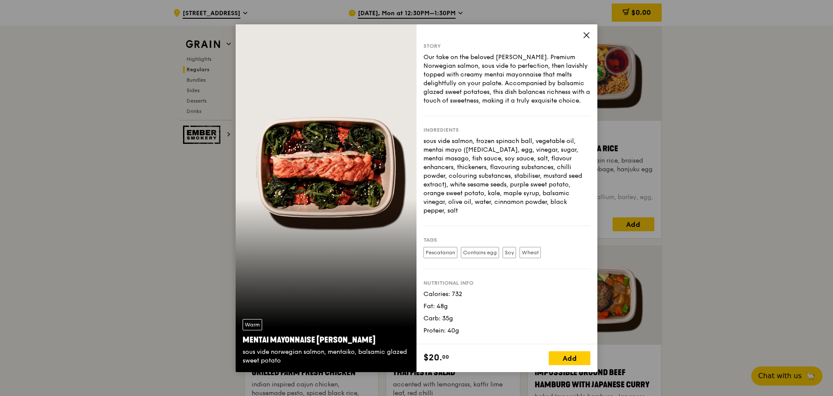
click at [330, 303] on div "Warm Mentai Mayonnaise Aburi Salmon sous vide norwegian salmon, mentaiko, balsa…" at bounding box center [326, 198] width 181 height 348
click at [339, 273] on div "Warm Mentai Mayonnaise Aburi Salmon sous vide norwegian salmon, mentaiko, balsa…" at bounding box center [326, 198] width 181 height 348
click at [356, 241] on div "Warm Mentai Mayonnaise Aburi Salmon sous vide norwegian salmon, mentaiko, balsa…" at bounding box center [326, 198] width 181 height 348
click at [366, 167] on div "Warm Mentai Mayonnaise Aburi Salmon sous vide norwegian salmon, mentaiko, balsa…" at bounding box center [326, 198] width 181 height 348
click at [349, 146] on div "Warm Mentai Mayonnaise Aburi Salmon sous vide norwegian salmon, mentaiko, balsa…" at bounding box center [326, 198] width 181 height 348
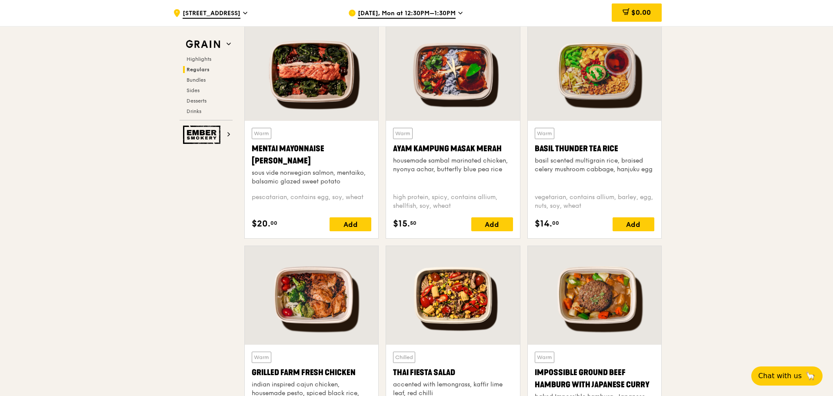
click at [319, 71] on div at bounding box center [311, 71] width 133 height 99
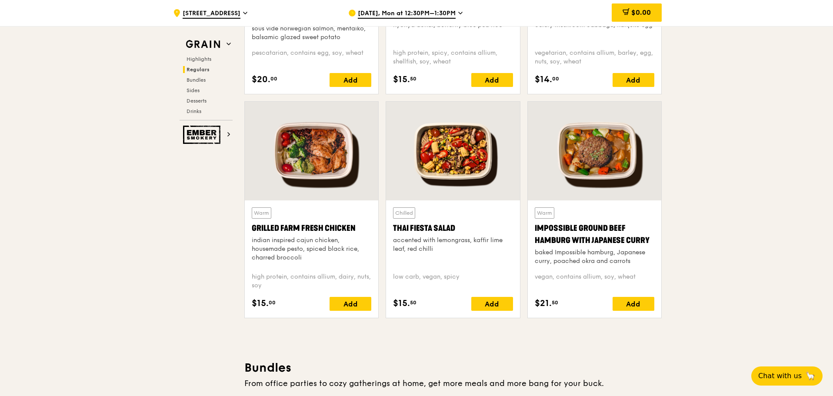
scroll to position [956, 0]
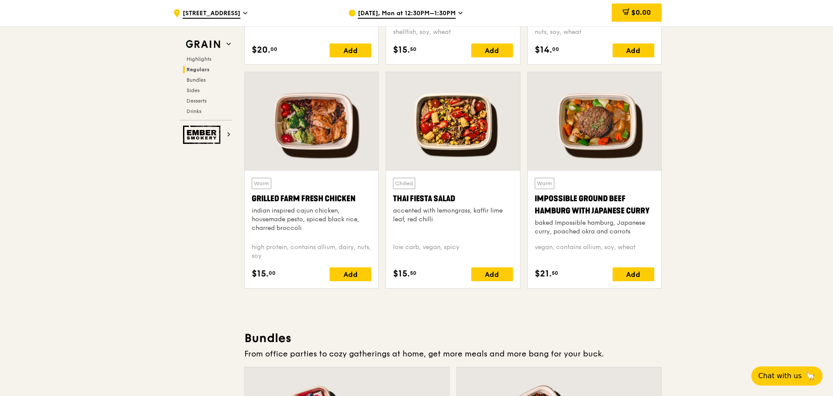
click at [326, 113] on div at bounding box center [311, 121] width 133 height 99
